Goal: Information Seeking & Learning: Find specific fact

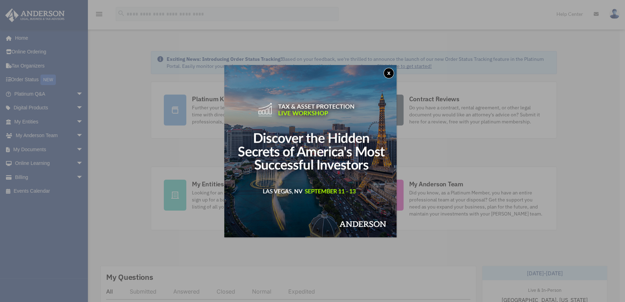
click at [391, 76] on button "x" at bounding box center [389, 73] width 11 height 11
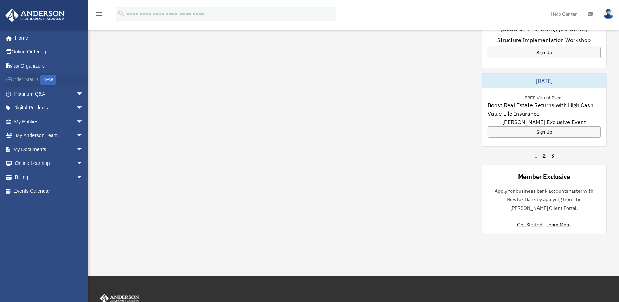
scroll to position [429, 0]
click at [76, 94] on span "arrow_drop_down" at bounding box center [83, 94] width 14 height 14
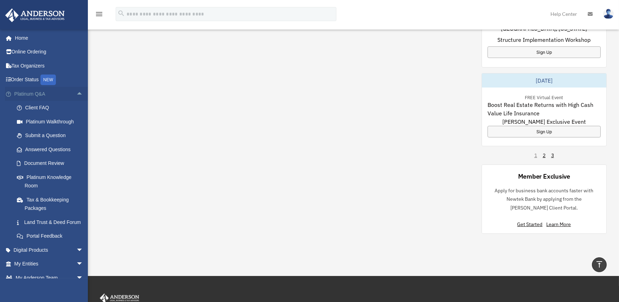
click at [32, 96] on link "Platinum Q&A arrow_drop_up" at bounding box center [49, 94] width 89 height 14
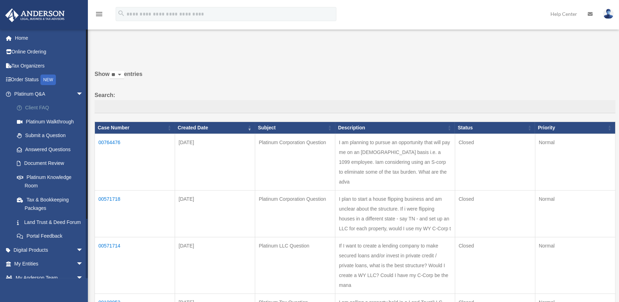
click at [42, 108] on link "Client FAQ" at bounding box center [52, 108] width 84 height 14
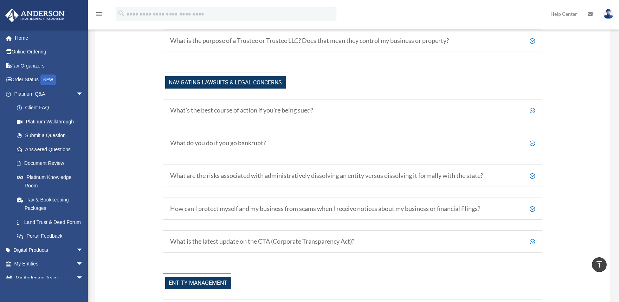
scroll to position [586, 0]
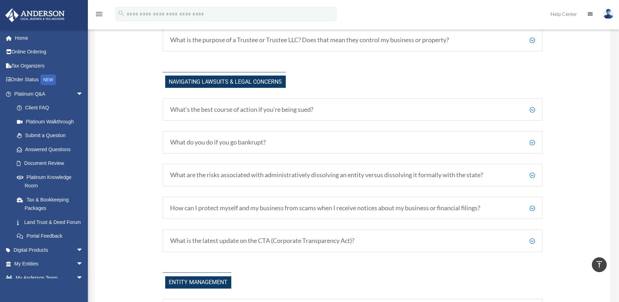
click at [326, 172] on h5 "What are the risks associated with administratively dissolving an entity versus…" at bounding box center [352, 175] width 365 height 8
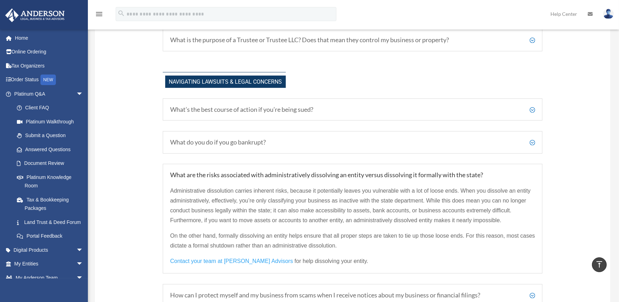
click at [326, 171] on h5 "What are the risks associated with administratively dissolving an entity versus…" at bounding box center [352, 175] width 365 height 8
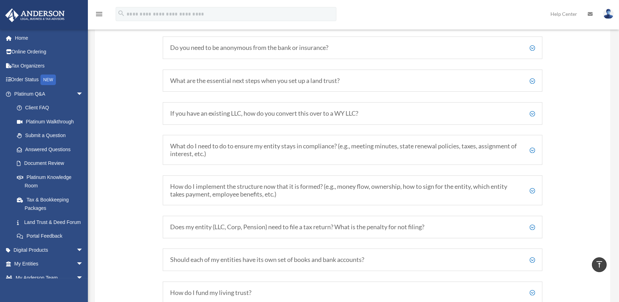
scroll to position [1049, 0]
click at [76, 94] on span "arrow_drop_down" at bounding box center [83, 94] width 14 height 14
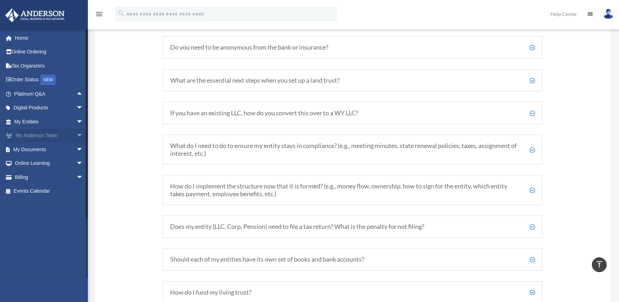
click at [76, 135] on span "arrow_drop_down" at bounding box center [83, 136] width 14 height 14
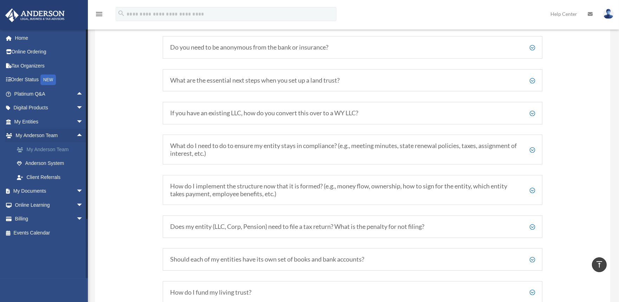
click at [43, 151] on link "My Anderson Team" at bounding box center [52, 149] width 84 height 14
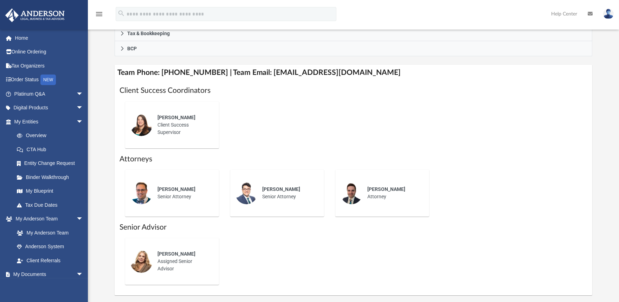
scroll to position [235, 0]
click at [165, 120] on div "Alisha Basom Client Success Supervisor" at bounding box center [184, 125] width 62 height 32
click at [169, 117] on span "Alisha Basom" at bounding box center [177, 118] width 38 height 6
click at [142, 120] on img at bounding box center [141, 125] width 23 height 23
